Goal: Obtain resource: Obtain resource

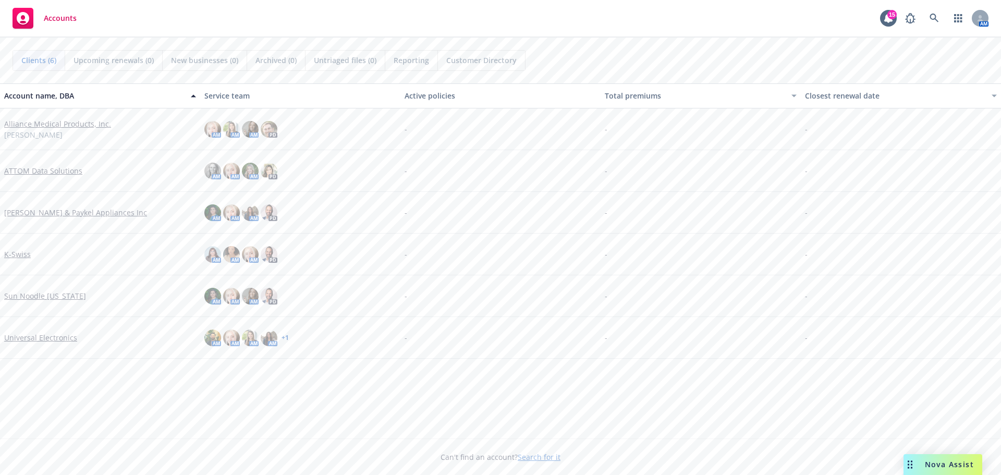
click at [44, 342] on link "Universal Electronics" at bounding box center [40, 337] width 73 height 11
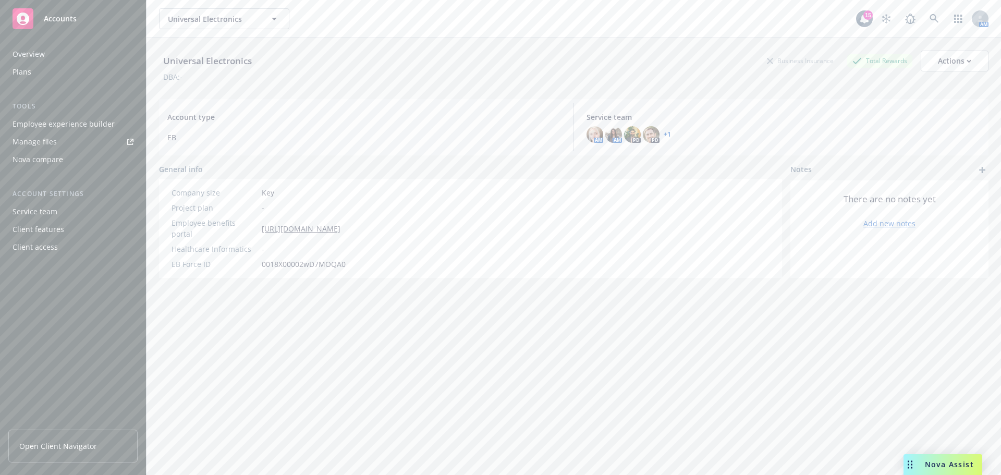
click at [55, 122] on div "Employee experience builder" at bounding box center [64, 124] width 102 height 17
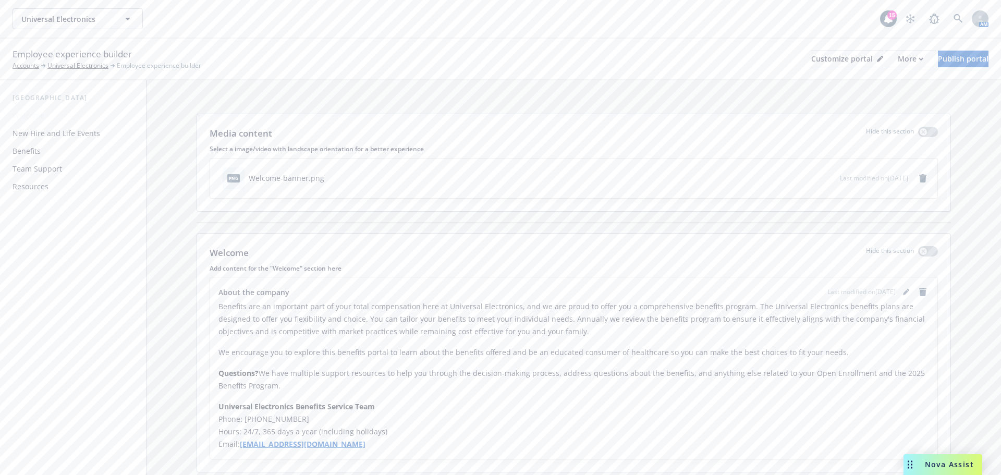
click at [55, 136] on div "New Hire and Life Events" at bounding box center [57, 133] width 88 height 17
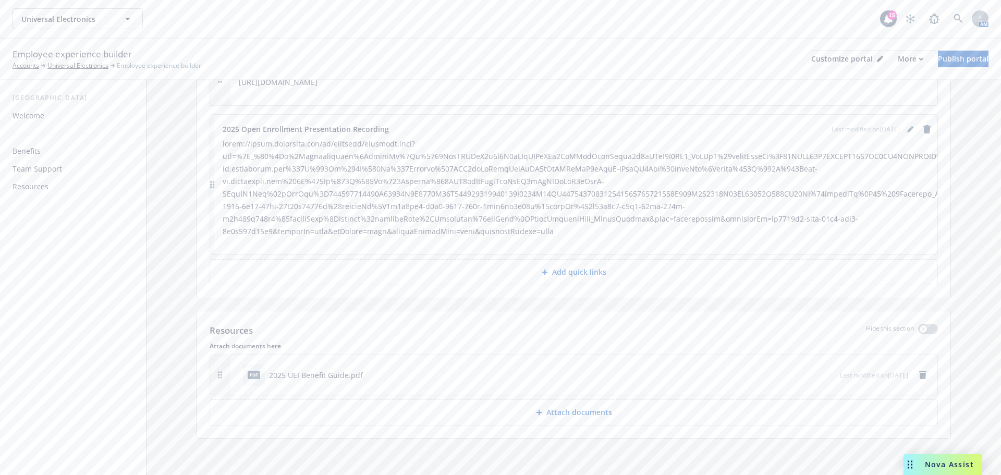
scroll to position [773, 0]
click at [41, 184] on div "Resources" at bounding box center [31, 186] width 36 height 17
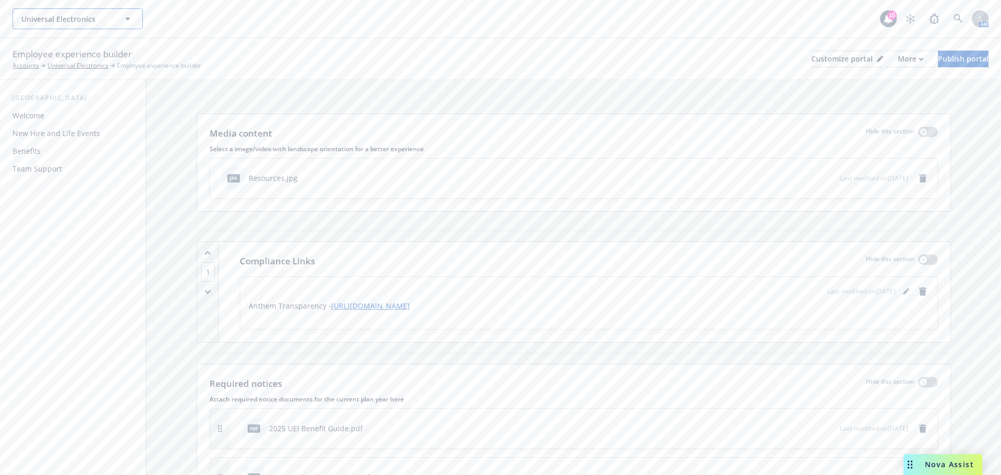
click at [119, 17] on button "Universal Electronics" at bounding box center [78, 18] width 130 height 21
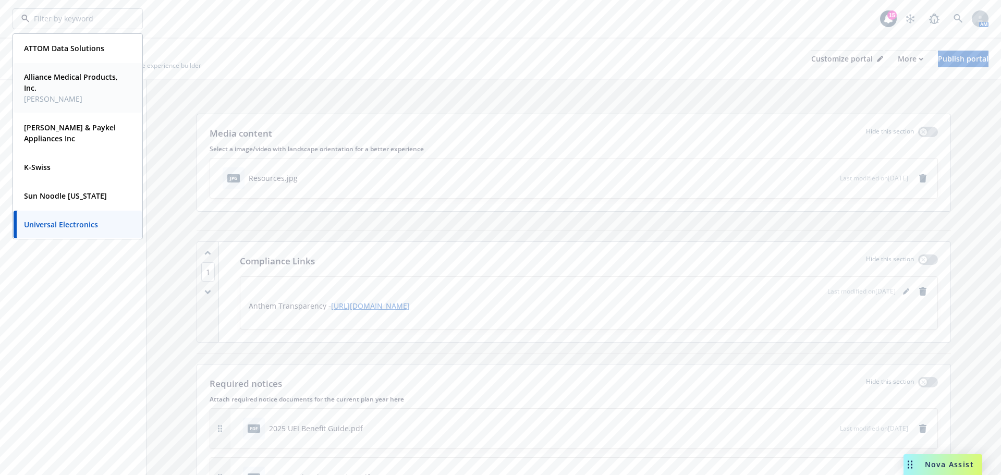
click at [68, 77] on strong "Alliance Medical Products, Inc." at bounding box center [71, 82] width 94 height 21
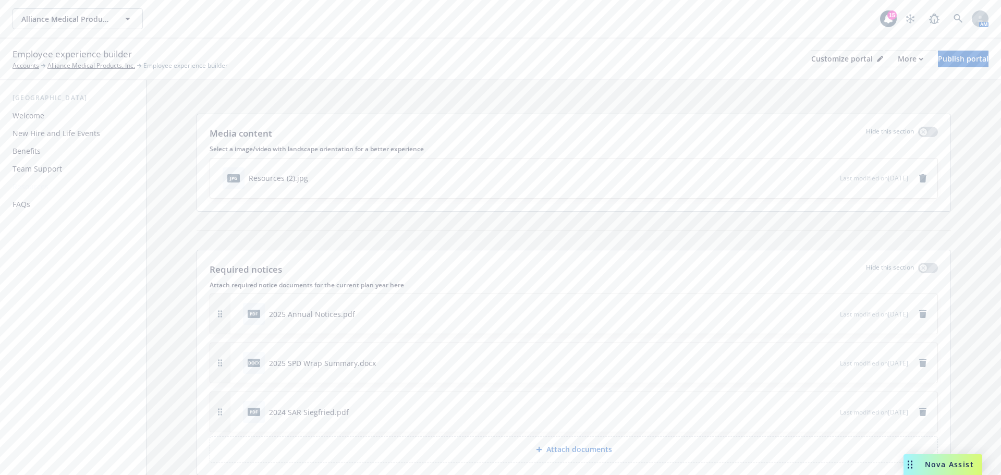
click at [38, 186] on div "Resources" at bounding box center [31, 186] width 36 height 17
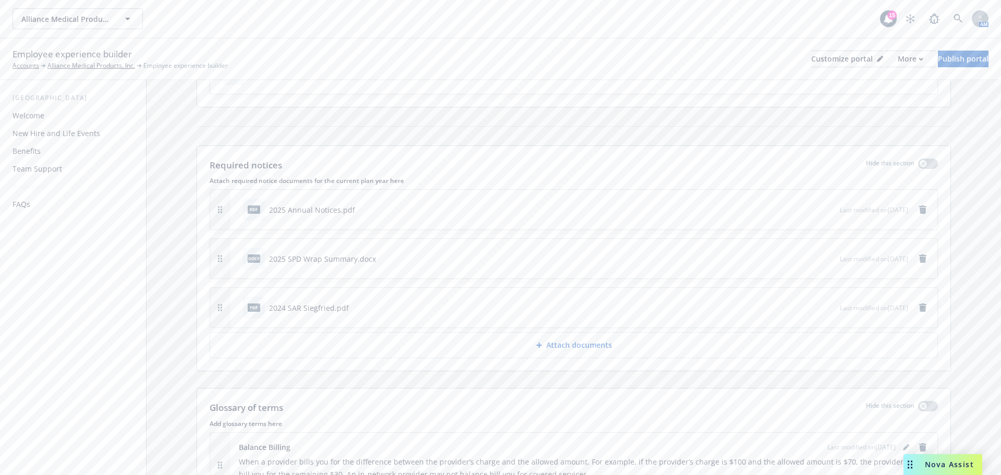
scroll to position [156, 0]
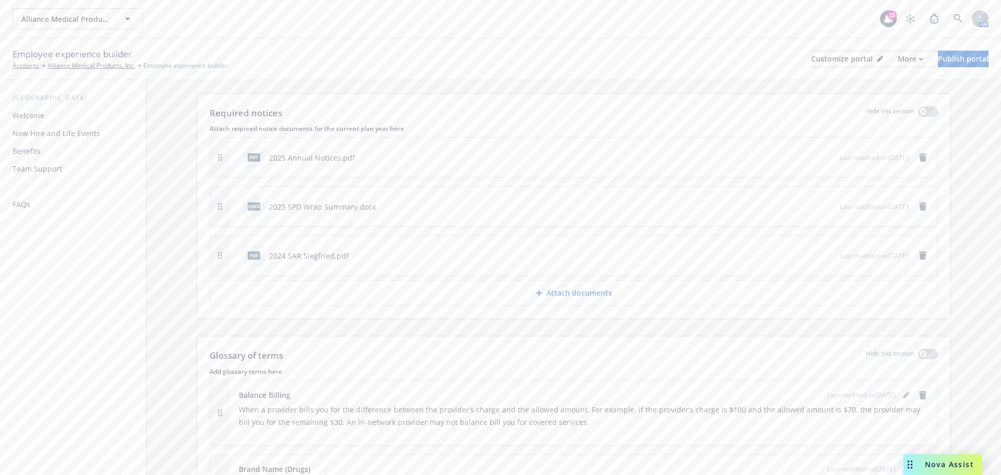
click at [825, 156] on icon "preview file" at bounding box center [829, 157] width 9 height 7
